Goal: Task Accomplishment & Management: Complete application form

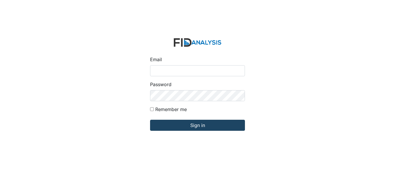
type input "[EMAIL_ADDRESS][DOMAIN_NAME]"
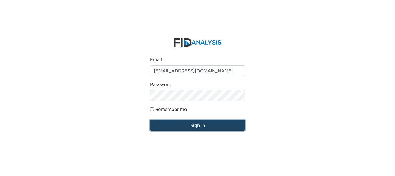
click at [188, 126] on input "Sign in" at bounding box center [197, 125] width 95 height 11
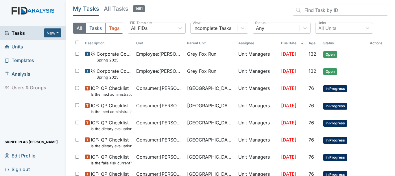
click at [27, 44] on link "Units" at bounding box center [33, 47] width 66 height 14
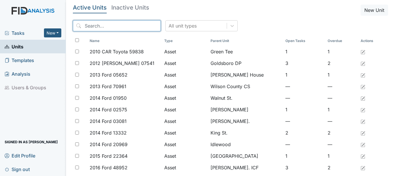
click at [97, 23] on input "search" at bounding box center [117, 25] width 88 height 11
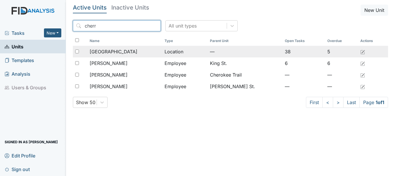
type input "cherr"
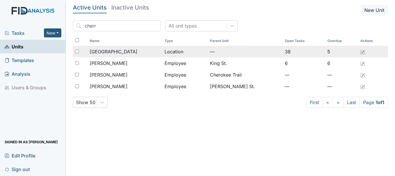
click at [110, 49] on span "[GEOGRAPHIC_DATA]" at bounding box center [114, 51] width 48 height 7
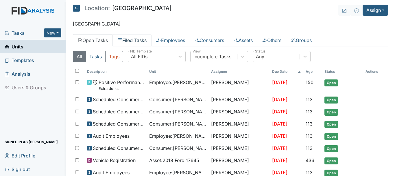
click at [141, 42] on link "Filed Tasks" at bounding box center [132, 40] width 39 height 12
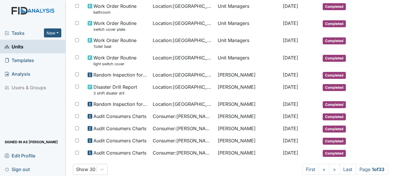
scroll to position [345, 0]
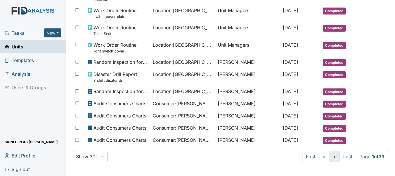
click at [329, 156] on link ">" at bounding box center [334, 156] width 11 height 11
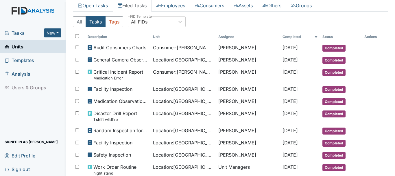
scroll to position [32, 0]
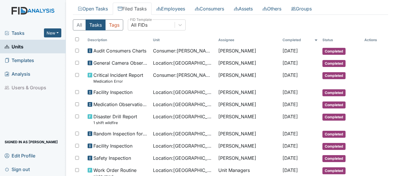
click at [26, 47] on link "Units" at bounding box center [33, 47] width 66 height 14
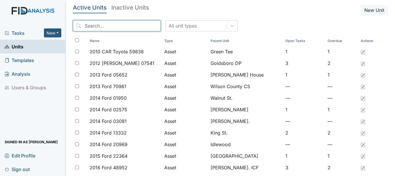
click at [101, 27] on input "search" at bounding box center [117, 25] width 88 height 11
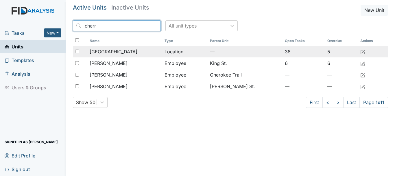
type input "cherr"
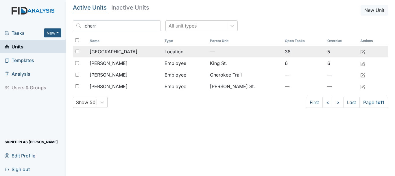
click at [114, 49] on span "[GEOGRAPHIC_DATA]" at bounding box center [114, 51] width 48 height 7
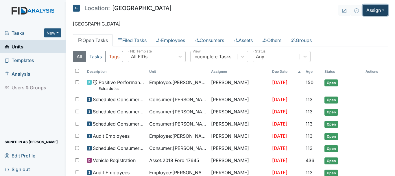
click at [375, 13] on button "Assign" at bounding box center [375, 10] width 25 height 11
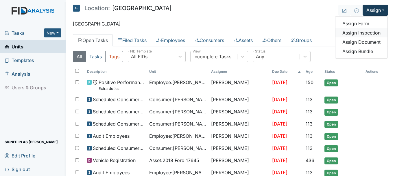
click at [366, 34] on link "Assign Inspection" at bounding box center [362, 32] width 52 height 9
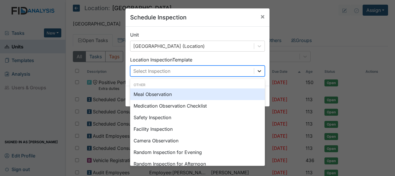
click at [258, 70] on icon at bounding box center [260, 71] width 6 height 6
click at [201, 93] on div "Meal Observation" at bounding box center [197, 94] width 135 height 12
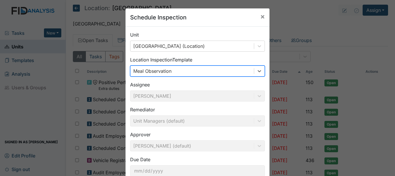
scroll to position [38, 0]
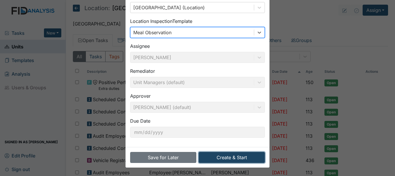
click at [219, 161] on button "Create & Start" at bounding box center [232, 157] width 66 height 11
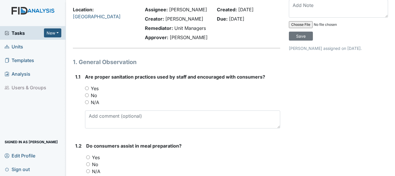
scroll to position [30, 0]
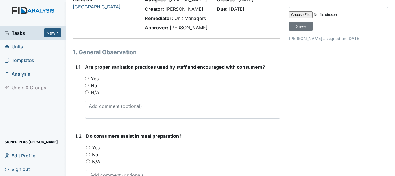
click at [87, 77] on input "Yes" at bounding box center [87, 78] width 4 height 4
radio input "true"
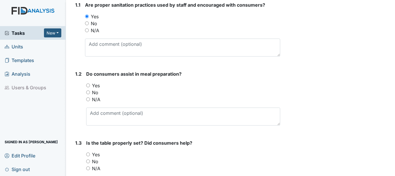
scroll to position [107, 0]
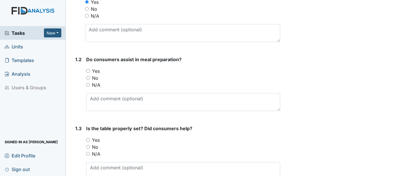
click at [88, 71] on input "Yes" at bounding box center [88, 71] width 4 height 4
radio input "true"
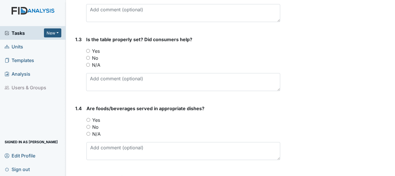
scroll to position [193, 0]
